Goal: Complete application form

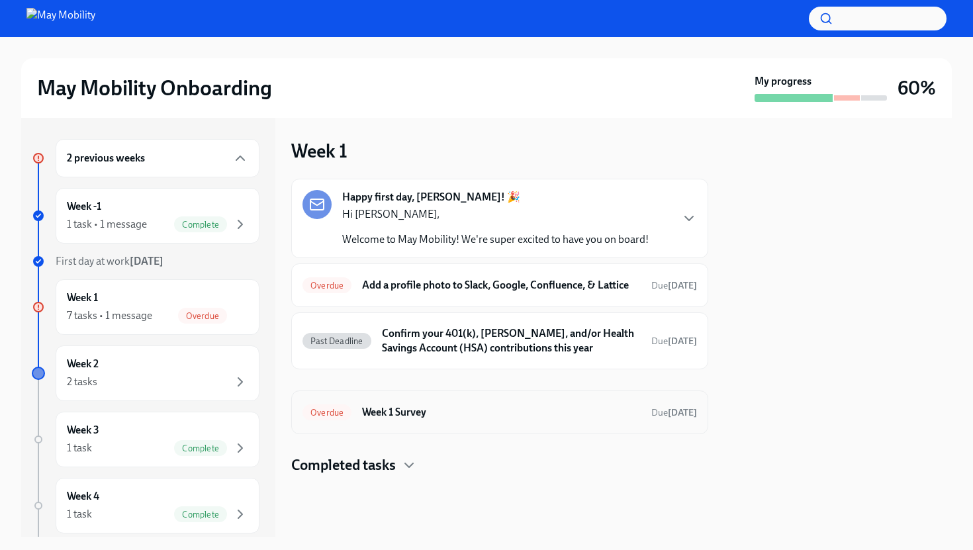
click at [425, 419] on h6 "Week 1 Survey" at bounding box center [501, 412] width 279 height 15
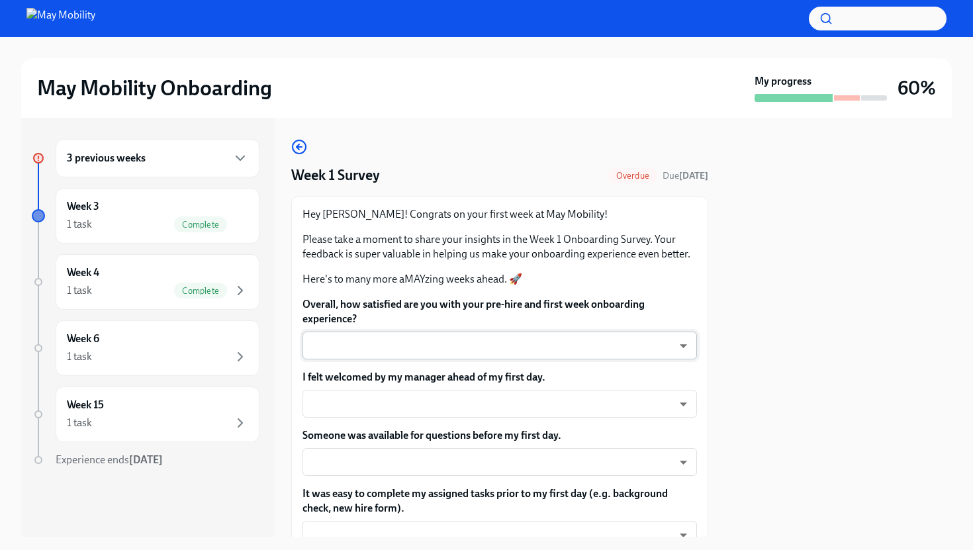
click at [680, 350] on body "May Mobility Onboarding My progress 60% 3 previous weeks Week 3 1 task Complete…" at bounding box center [486, 275] width 973 height 550
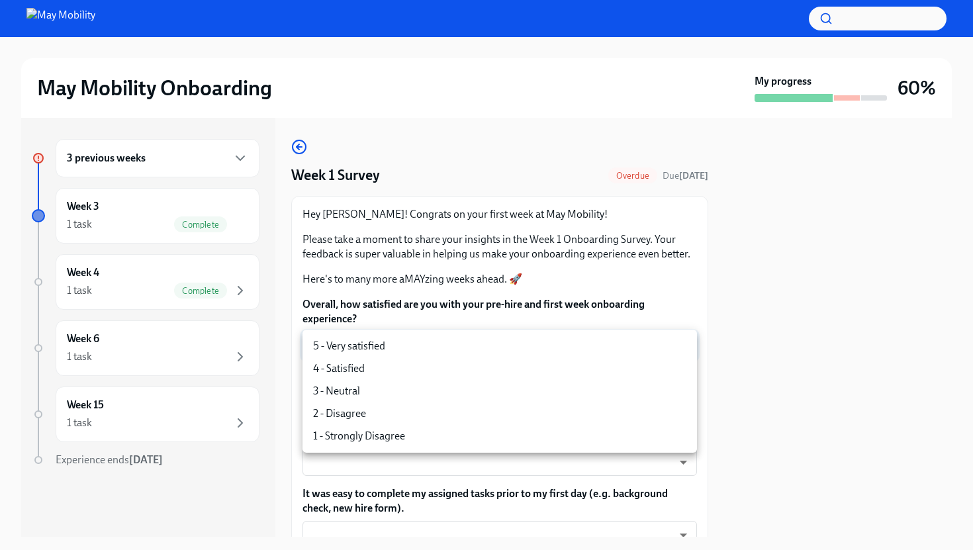
click at [668, 378] on li "4 - Satisfied" at bounding box center [499, 368] width 394 height 22
type input "nYbWsvkNA"
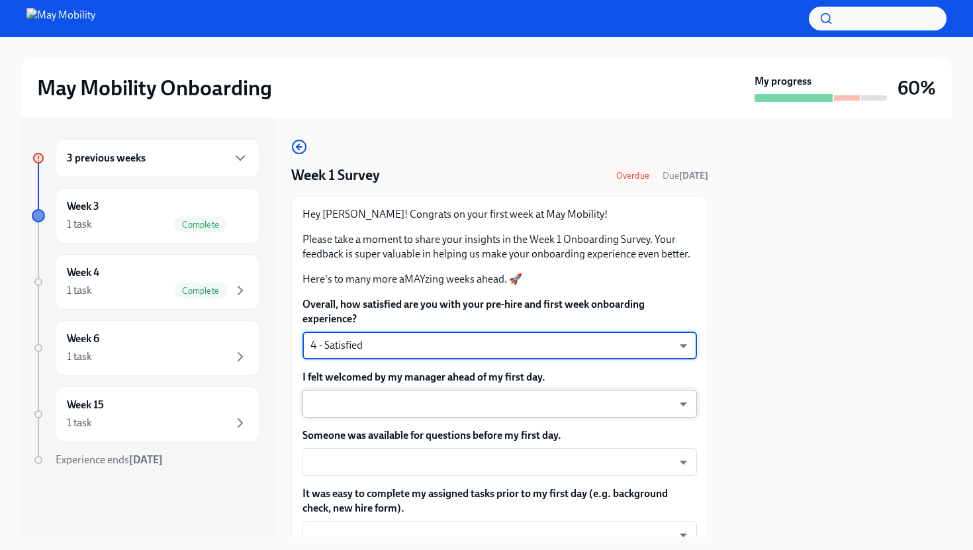
click at [684, 400] on body "May Mobility Onboarding My progress 60% 3 previous weeks Week 3 1 task Complete…" at bounding box center [486, 275] width 973 height 550
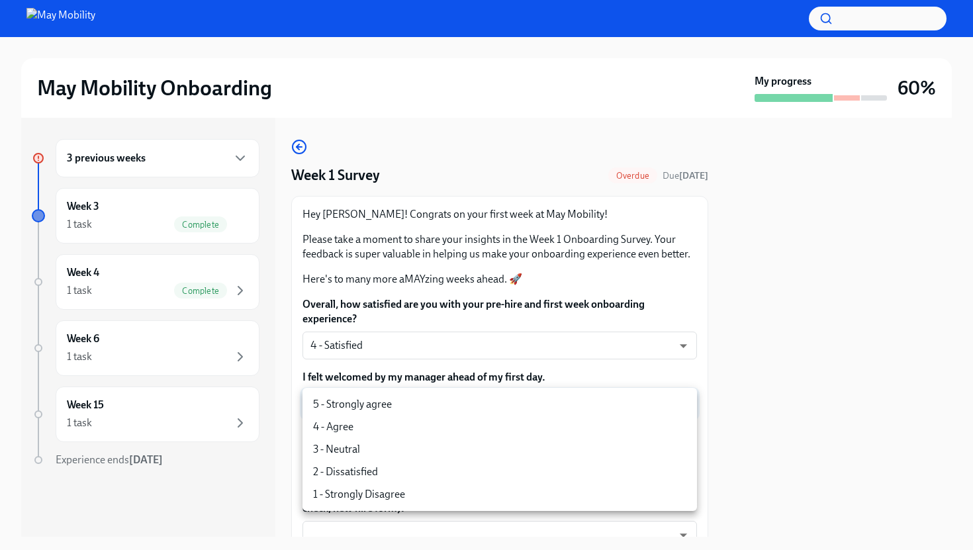
click at [676, 405] on li "5 - Strongly agree" at bounding box center [499, 404] width 394 height 22
type input "4QmcvkkGx"
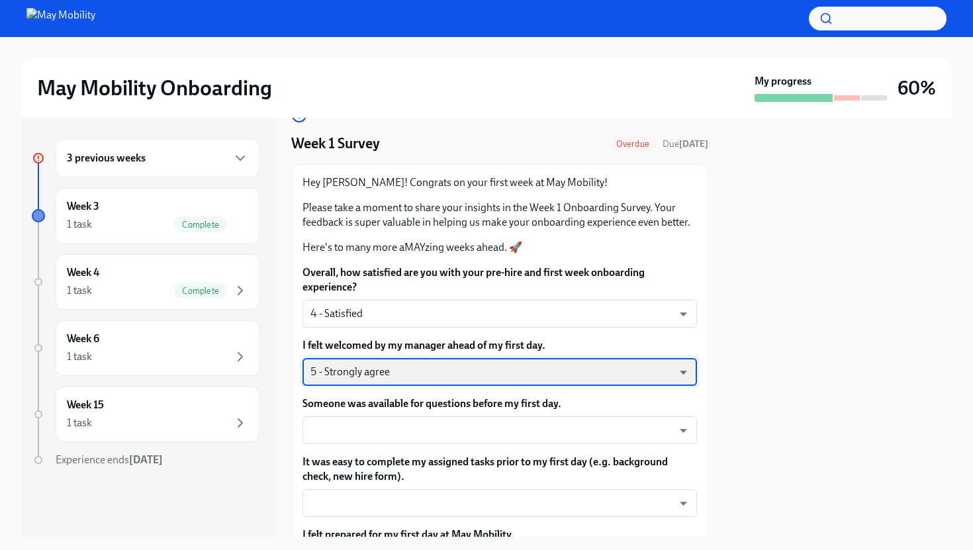
scroll to position [48, 0]
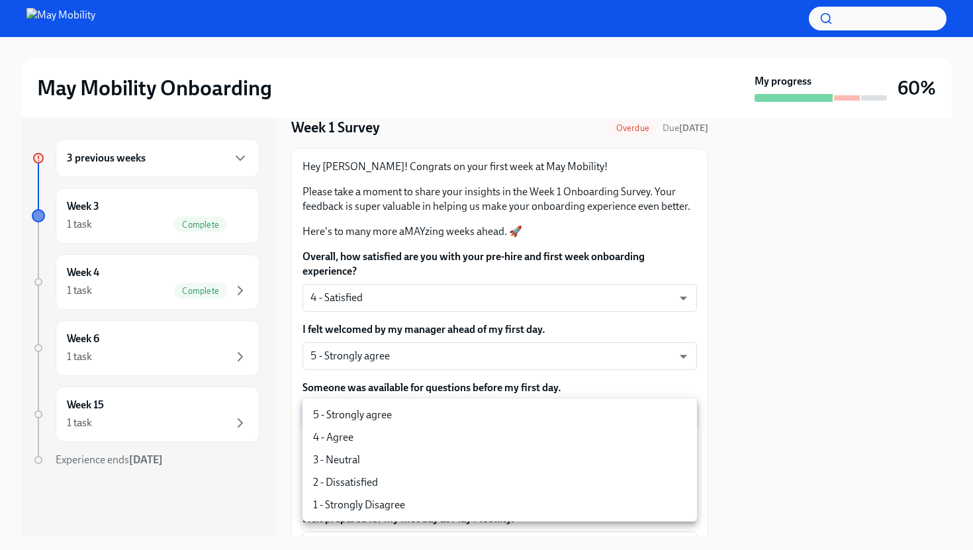
click at [682, 412] on body "May Mobility Onboarding My progress 60% 3 previous weeks Week 3 1 task Complete…" at bounding box center [486, 275] width 973 height 550
click at [629, 416] on li "5 - Strongly agree" at bounding box center [499, 415] width 394 height 22
type input "4QmcvkkGx"
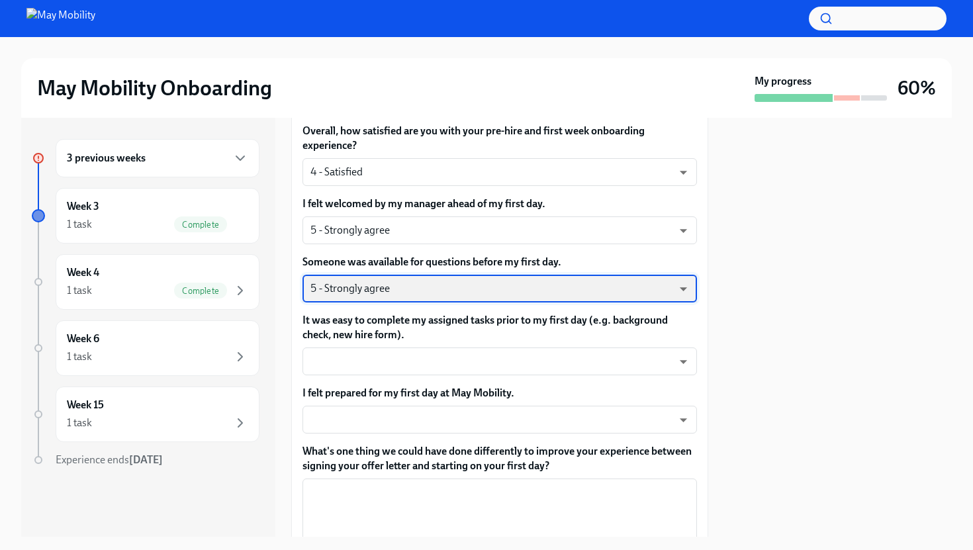
scroll to position [175, 0]
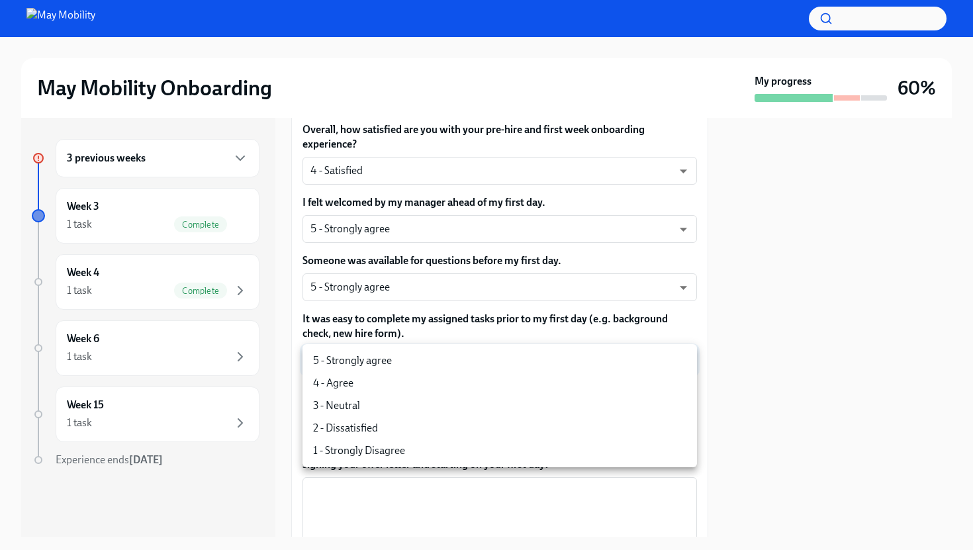
click at [667, 349] on body "May Mobility Onboarding My progress 60% 3 previous weeks Week 3 1 task Complete…" at bounding box center [486, 275] width 973 height 550
click at [609, 361] on li "5 - Strongly agree" at bounding box center [499, 360] width 394 height 22
type input "4QmcvkkGx"
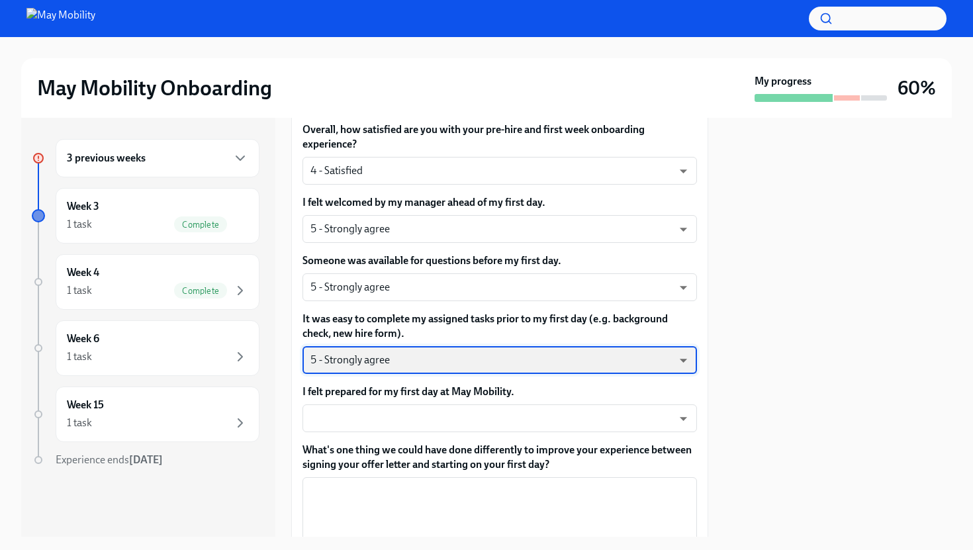
scroll to position [191, 0]
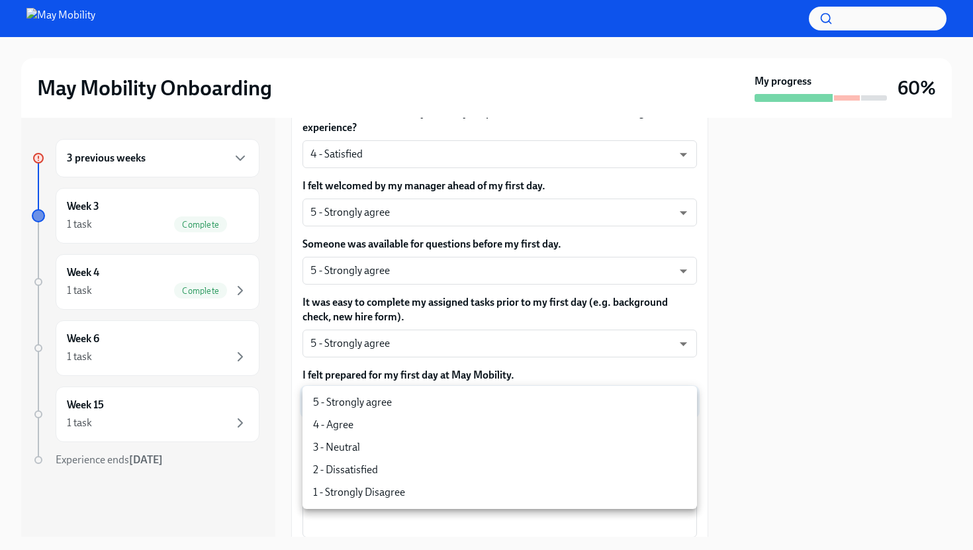
click at [592, 398] on body "May Mobility Onboarding My progress 60% 3 previous weeks Week 3 1 task Complete…" at bounding box center [486, 275] width 973 height 550
click at [550, 424] on li "4 - Agree" at bounding box center [499, 425] width 394 height 22
type input "Gy-NqFQ7a"
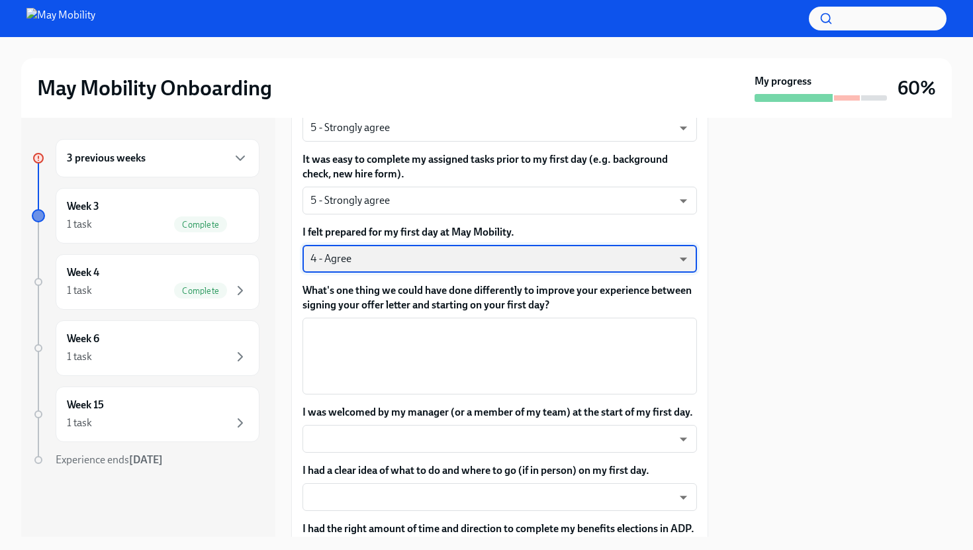
scroll to position [335, 0]
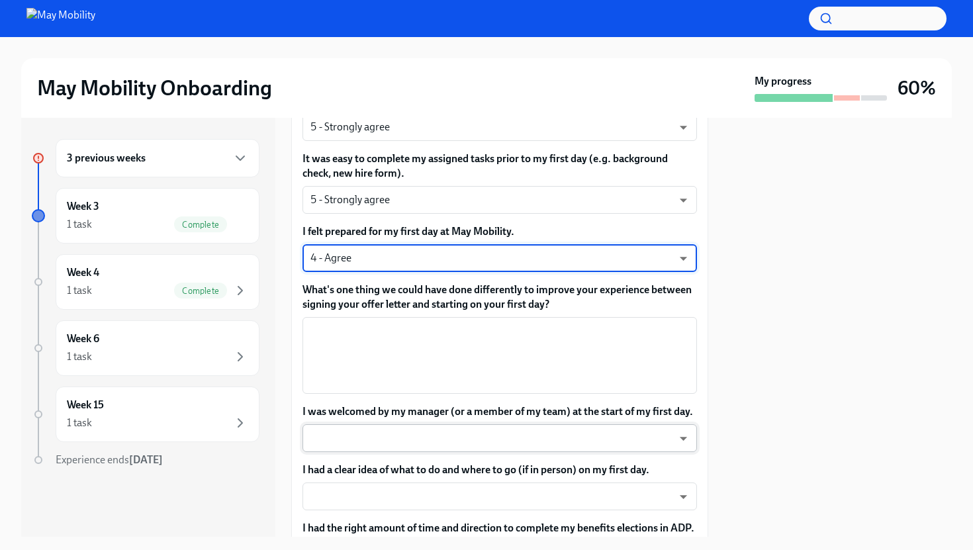
click at [684, 432] on body "May Mobility Onboarding My progress 60% 3 previous weeks Week 3 1 task Complete…" at bounding box center [486, 275] width 973 height 550
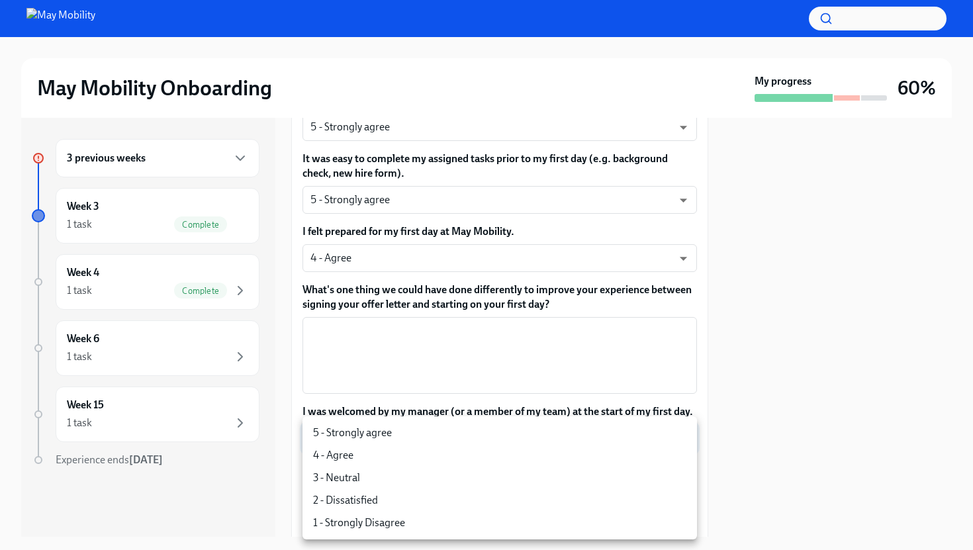
click at [635, 437] on li "5 - Strongly agree" at bounding box center [499, 432] width 394 height 22
type input "4QmcvkkGx"
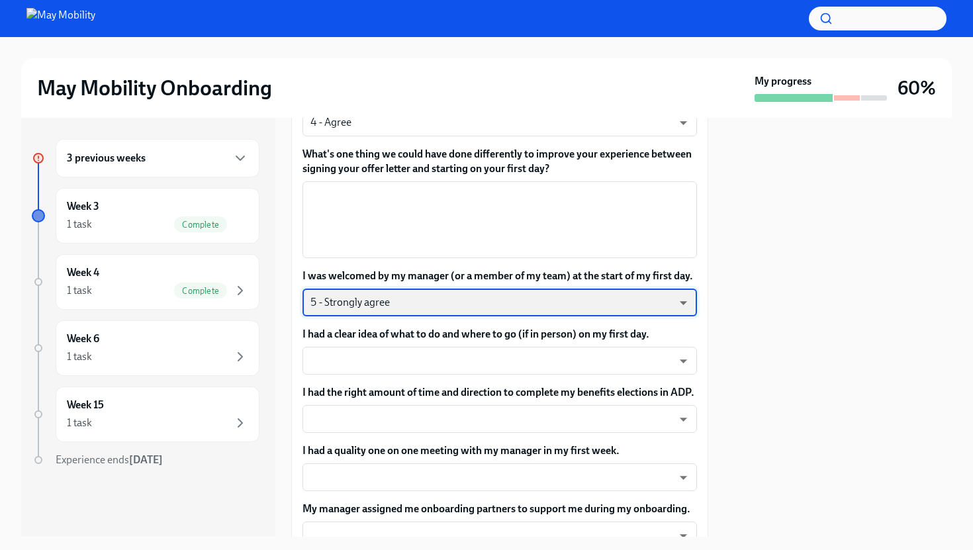
scroll to position [476, 0]
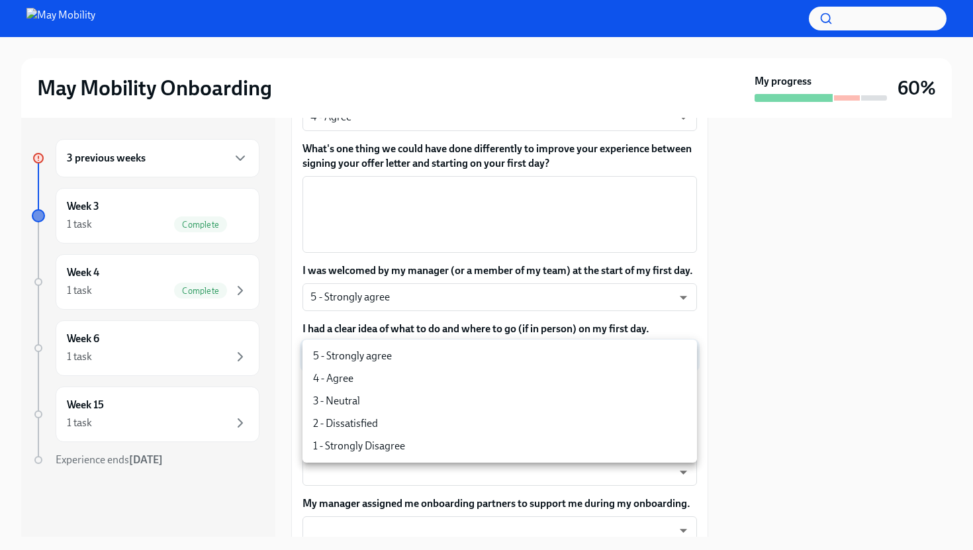
click at [683, 367] on body "May Mobility Onboarding My progress 60% 3 previous weeks Week 3 1 task Complete…" at bounding box center [486, 275] width 973 height 550
click at [683, 367] on li "4 - Agree" at bounding box center [499, 378] width 394 height 22
type input "Gy-NqFQ7a"
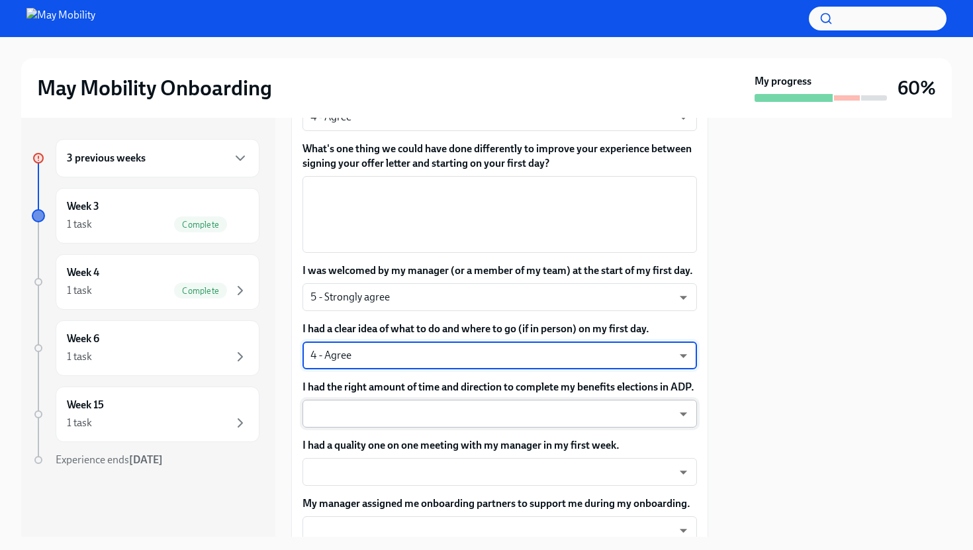
click at [691, 417] on body "May Mobility Onboarding My progress 60% 3 previous weeks Week 3 1 task Complete…" at bounding box center [486, 275] width 973 height 550
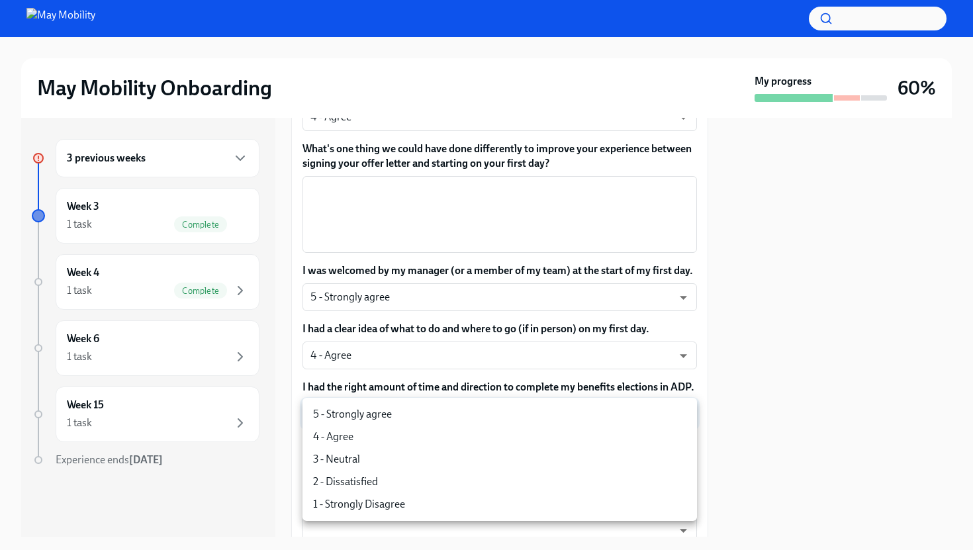
click at [666, 447] on li "4 - Agree" at bounding box center [499, 436] width 394 height 22
type input "Gy-NqFQ7a"
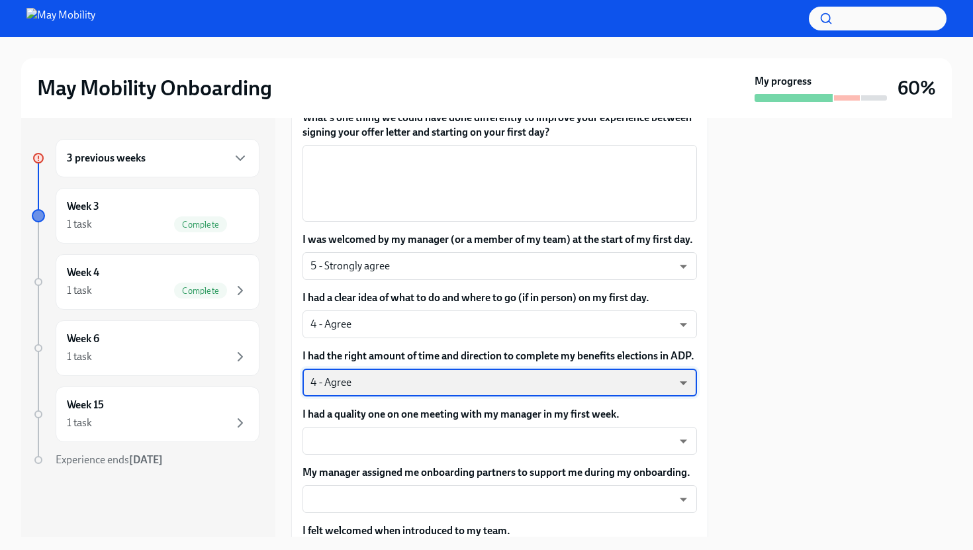
scroll to position [508, 0]
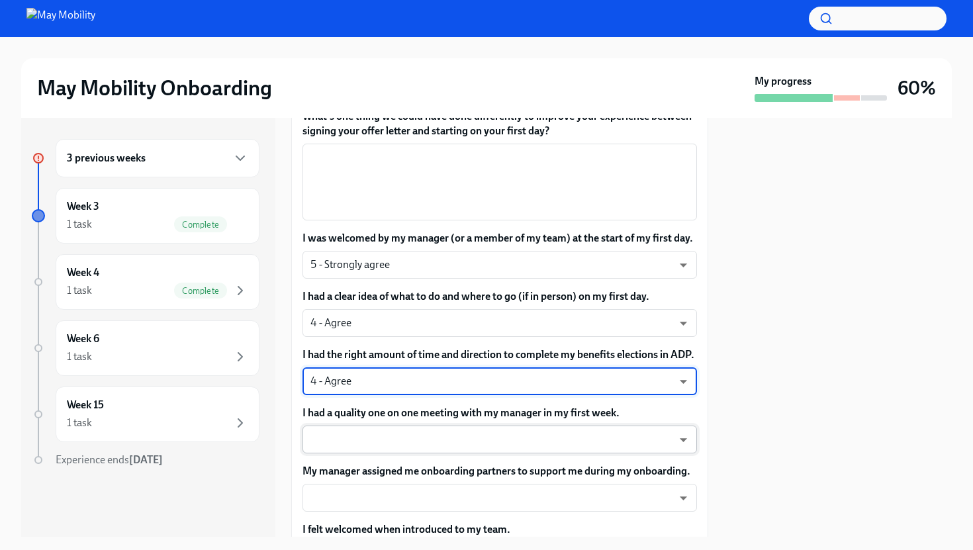
click at [676, 435] on body "May Mobility Onboarding My progress 60% 3 previous weeks Week 3 1 task Complete…" at bounding box center [486, 275] width 973 height 550
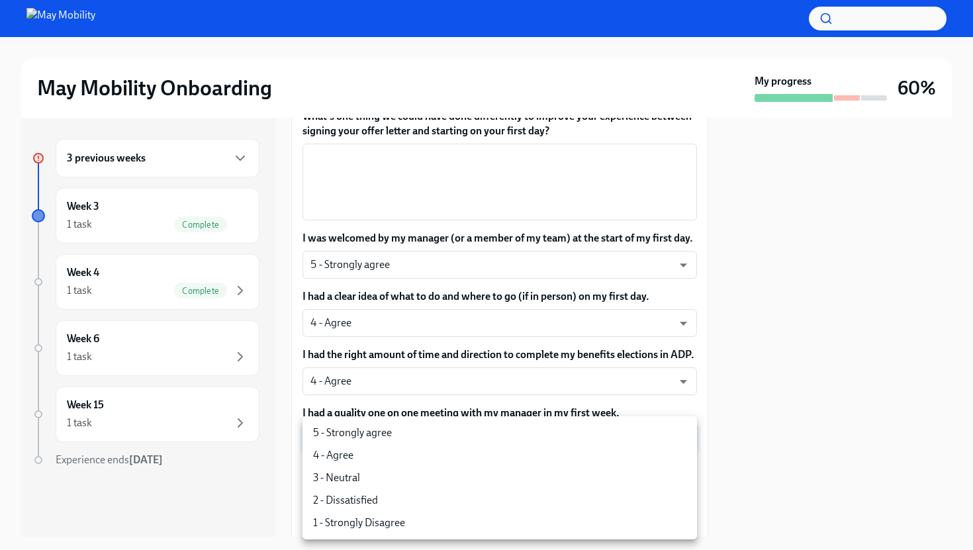
click at [652, 450] on li "4 - Agree" at bounding box center [499, 455] width 394 height 22
type input "Gy-NqFQ7a"
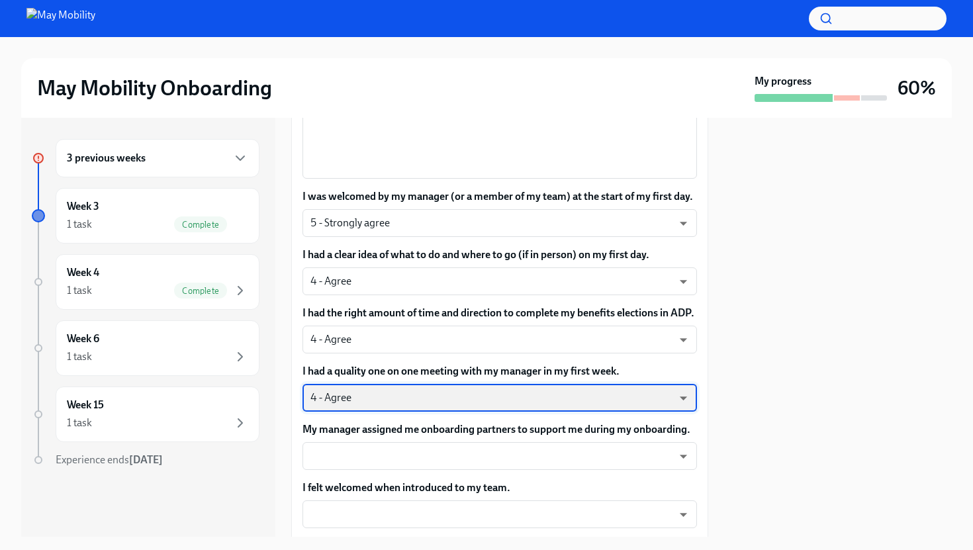
scroll to position [564, 0]
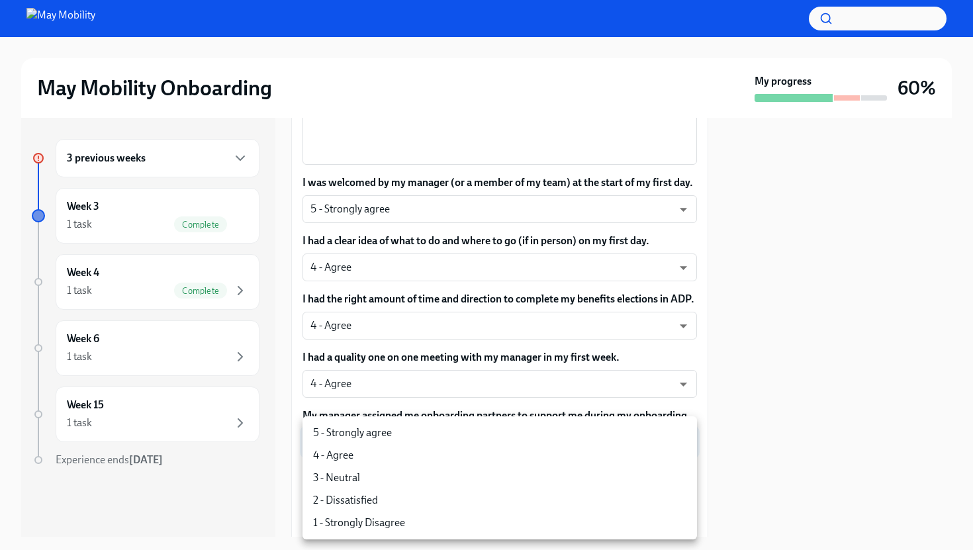
click at [676, 445] on body "May Mobility Onboarding My progress 60% 3 previous weeks Week 3 1 task Complete…" at bounding box center [486, 275] width 973 height 550
click at [777, 403] on div at bounding box center [486, 275] width 973 height 550
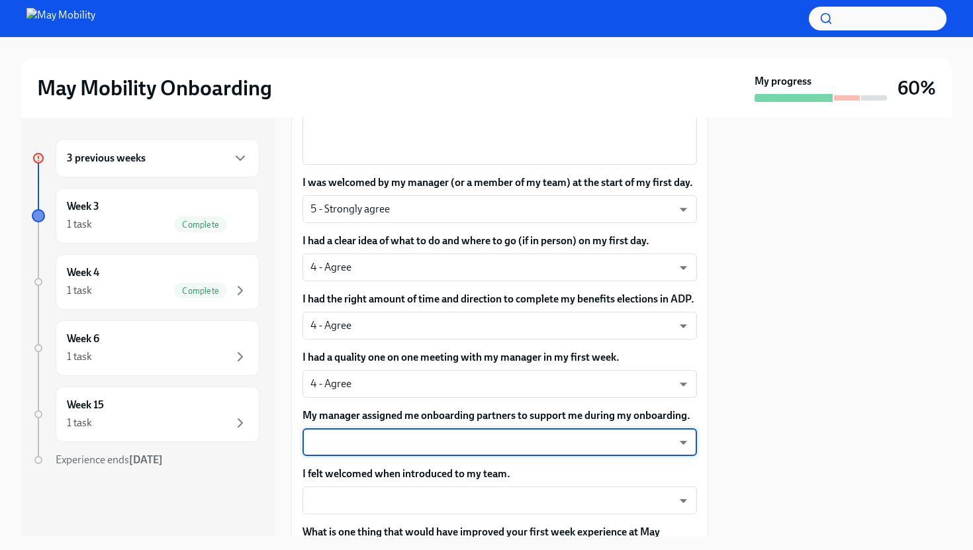
click at [687, 449] on body "May Mobility Onboarding My progress 60% 3 previous weeks Week 3 1 task Complete…" at bounding box center [486, 275] width 973 height 550
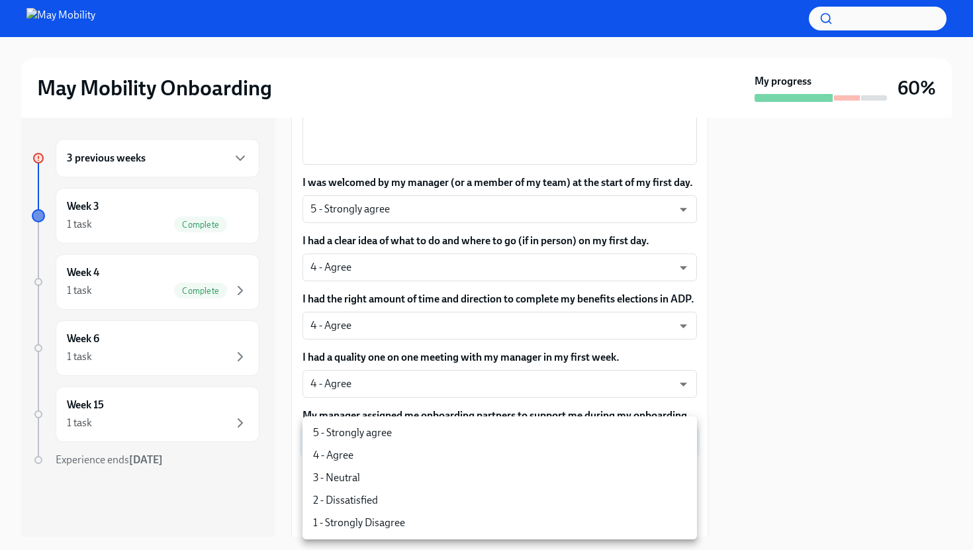
click at [668, 445] on li "4 - Agree" at bounding box center [499, 455] width 394 height 22
type input "Gy-NqFQ7a"
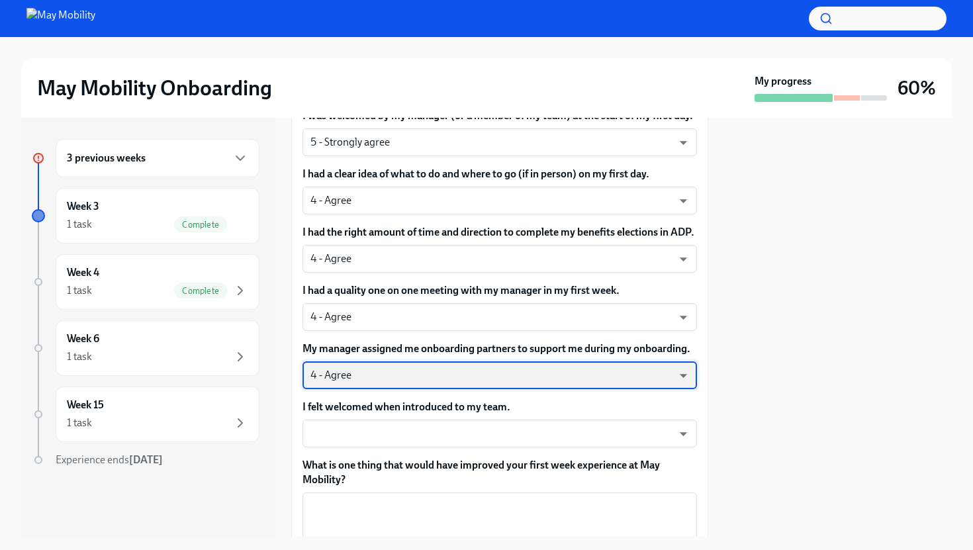
scroll to position [631, 0]
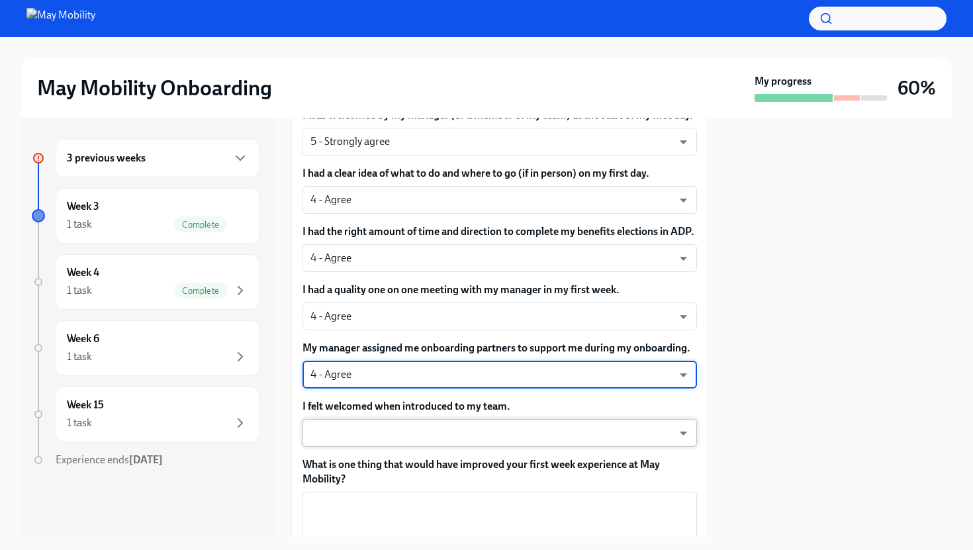
click at [670, 447] on body "May Mobility Onboarding My progress 60% 3 previous weeks Week 3 1 task Complete…" at bounding box center [486, 275] width 973 height 550
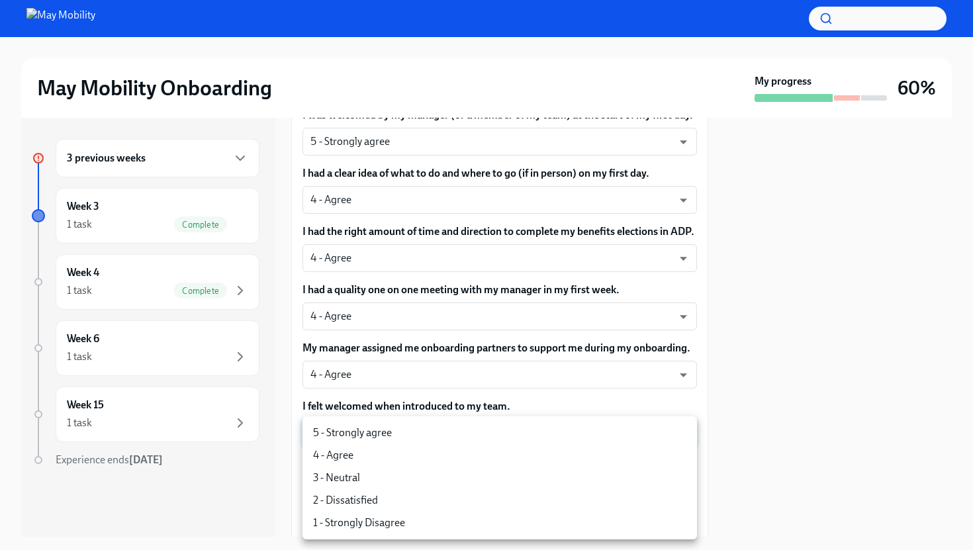
click at [673, 432] on li "5 - Strongly agree" at bounding box center [499, 432] width 394 height 22
type input "4QmcvkkGx"
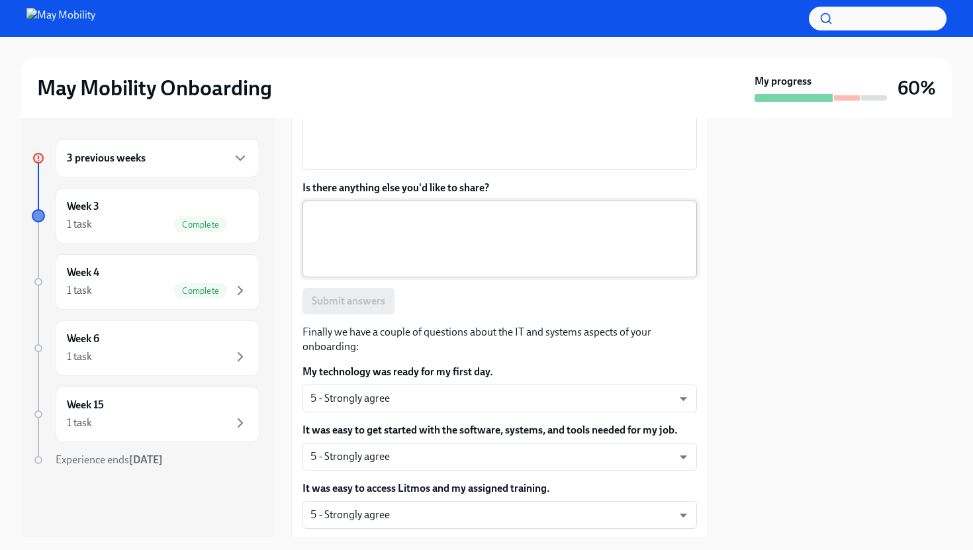
scroll to position [1034, 0]
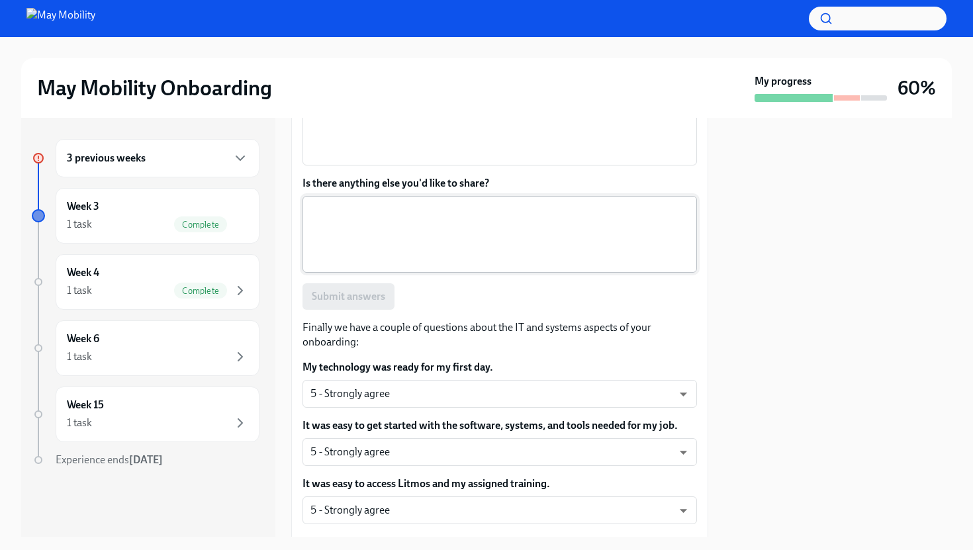
click at [642, 248] on textarea "Is there anything else you'd like to share?" at bounding box center [499, 234] width 378 height 64
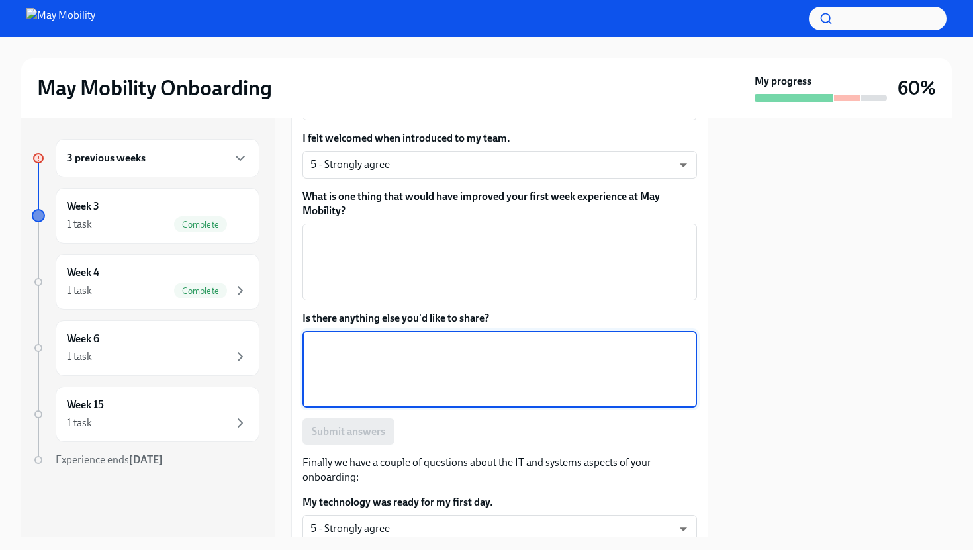
scroll to position [897, 0]
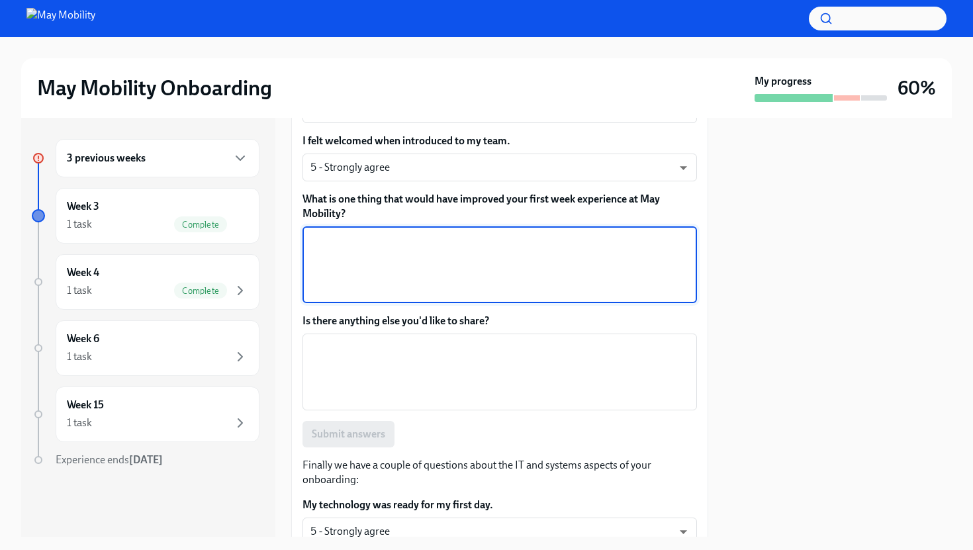
click at [637, 238] on textarea "What is one thing that would have improved your first week experience at May Mo…" at bounding box center [499, 265] width 378 height 64
type textarea "n/a"
click at [537, 338] on div "x ​" at bounding box center [499, 371] width 394 height 77
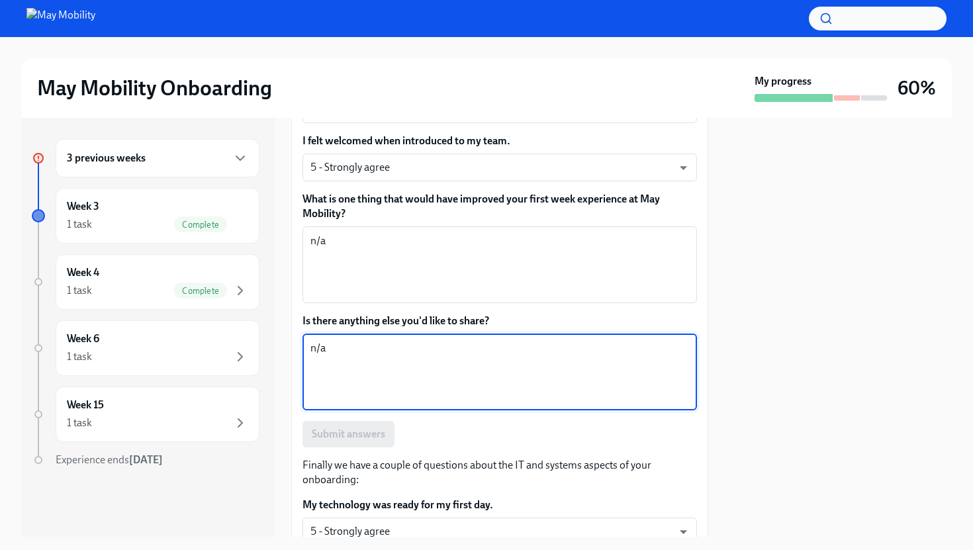
type textarea "n/a"
click at [499, 407] on div "n/a x ​" at bounding box center [499, 371] width 394 height 77
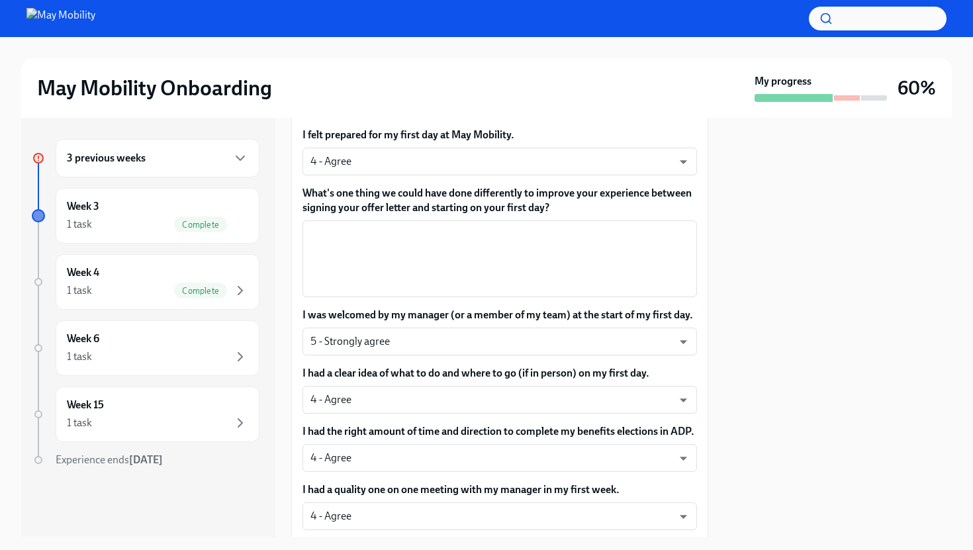
scroll to position [416, 0]
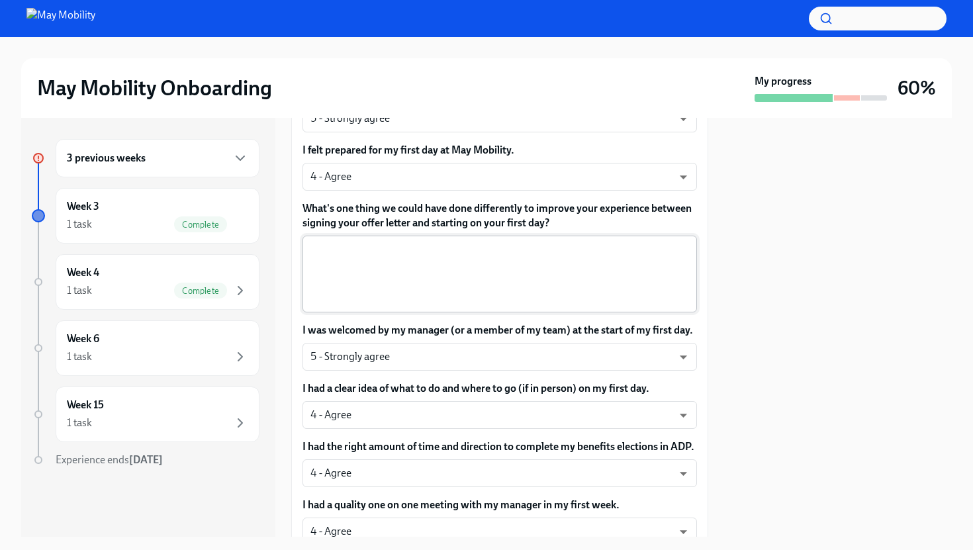
click at [515, 271] on textarea "What's one thing we could have done differently to improve your experience betw…" at bounding box center [499, 274] width 378 height 64
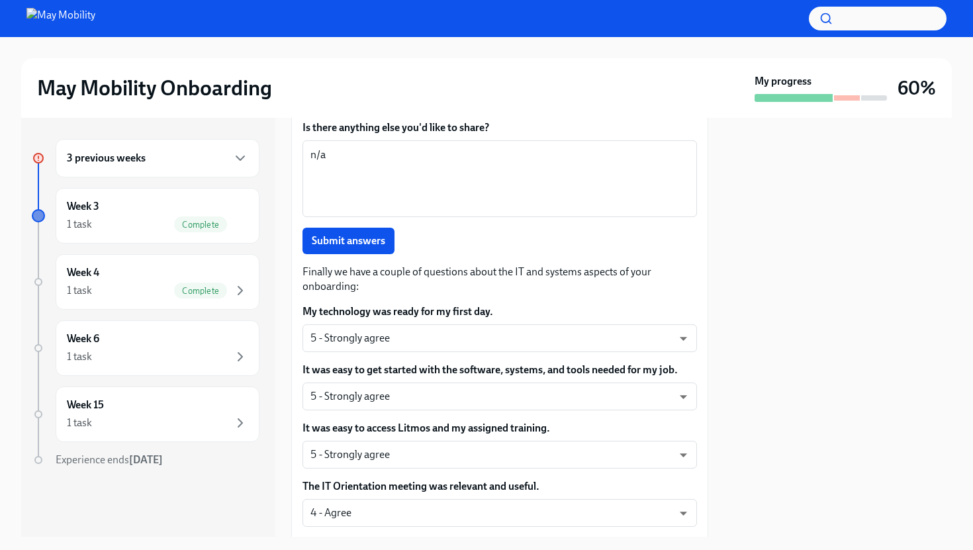
scroll to position [1079, 0]
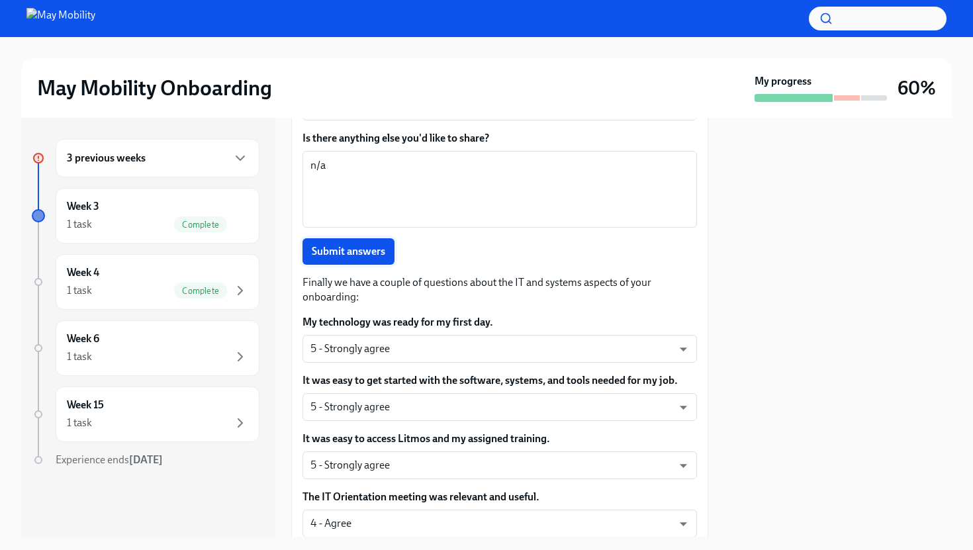
type textarea "n/a"
click at [380, 255] on span "Submit answers" at bounding box center [348, 251] width 73 height 13
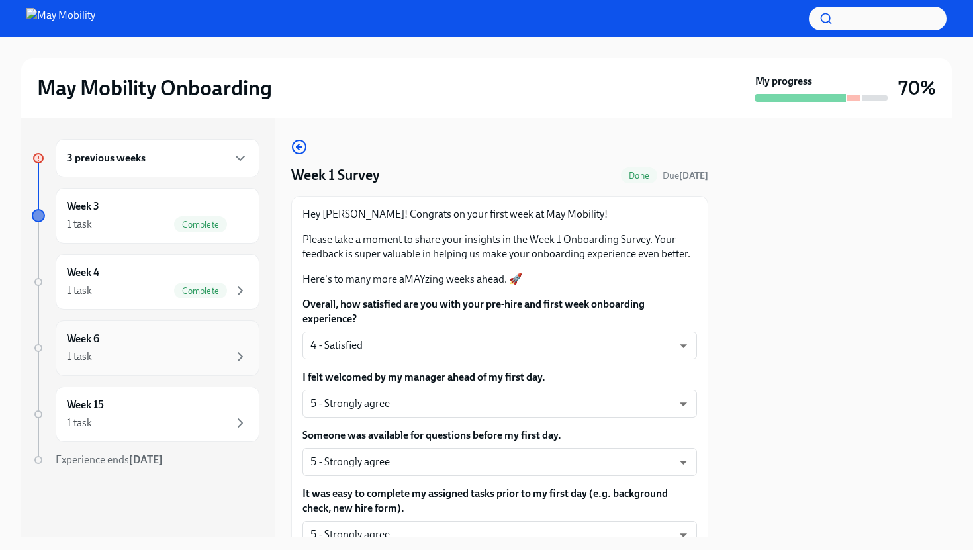
click at [238, 344] on div "Week 6 1 task" at bounding box center [157, 347] width 181 height 33
